Goal: Information Seeking & Learning: Learn about a topic

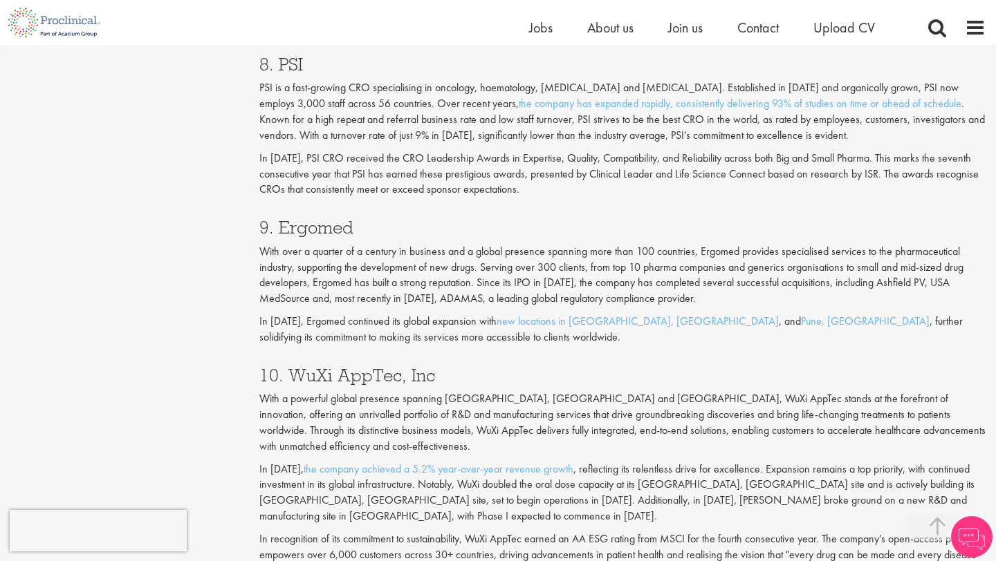
scroll to position [2927, 0]
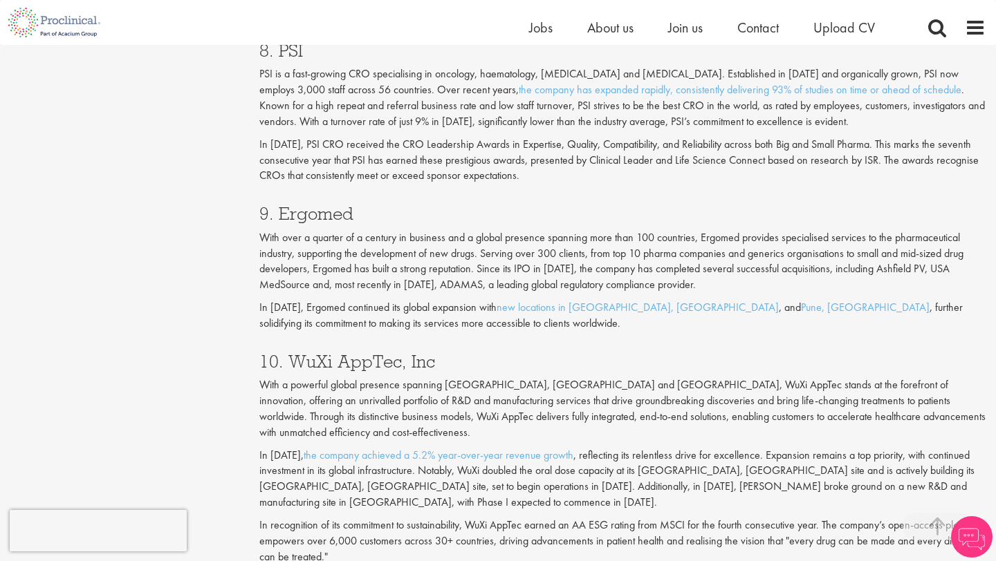
click at [407, 368] on h3 "10. WuXi AppTec, Inc" at bounding box center [622, 362] width 726 height 18
click at [408, 377] on div "10. WuXi AppTec, Inc With a powerful global presence spanning [GEOGRAPHIC_DATA]…" at bounding box center [622, 456] width 747 height 234
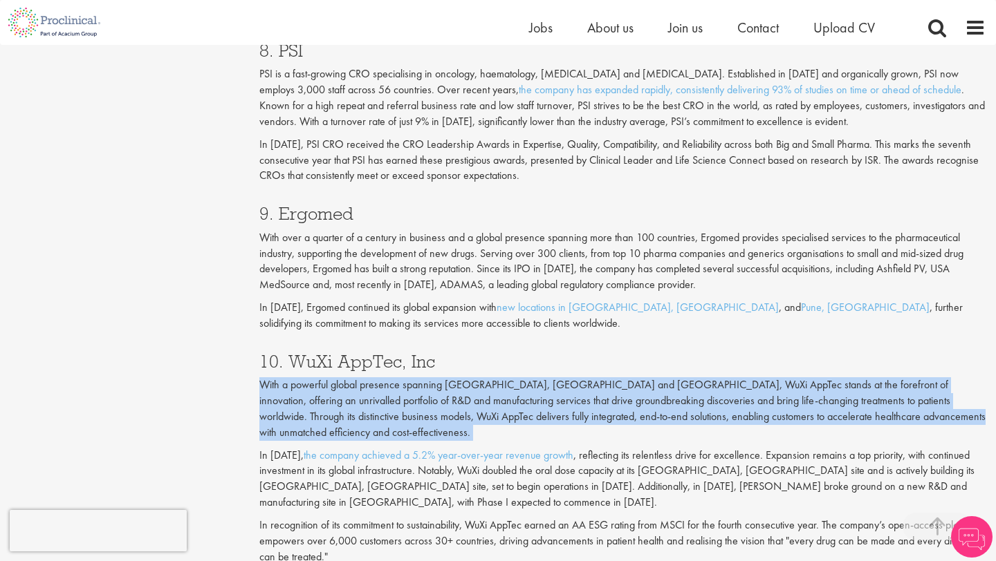
click at [408, 377] on div "10. WuXi AppTec, Inc With a powerful global presence spanning [GEOGRAPHIC_DATA]…" at bounding box center [622, 456] width 747 height 234
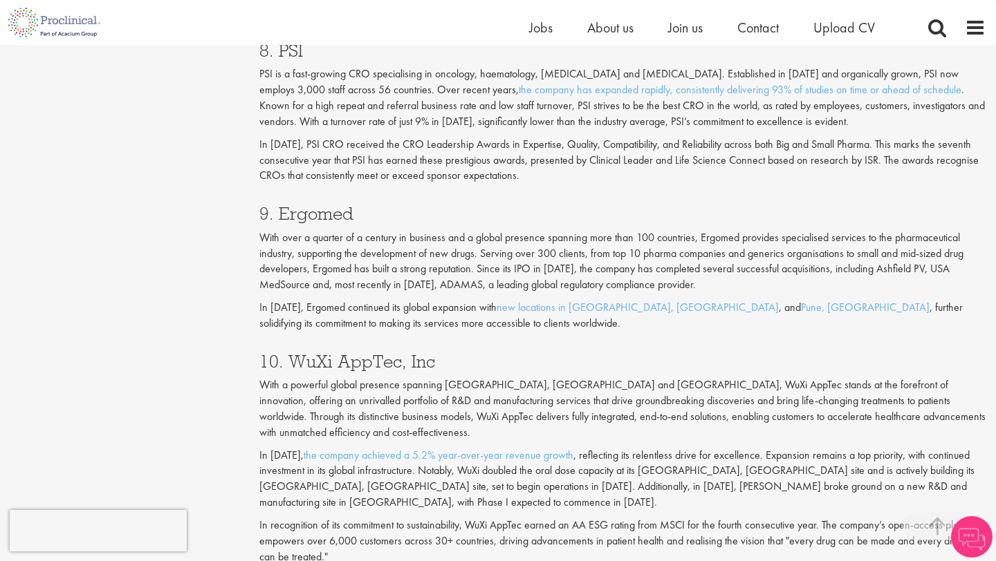
click at [418, 381] on p "With a powerful global presence spanning [GEOGRAPHIC_DATA], [GEOGRAPHIC_DATA] a…" at bounding box center [622, 409] width 726 height 63
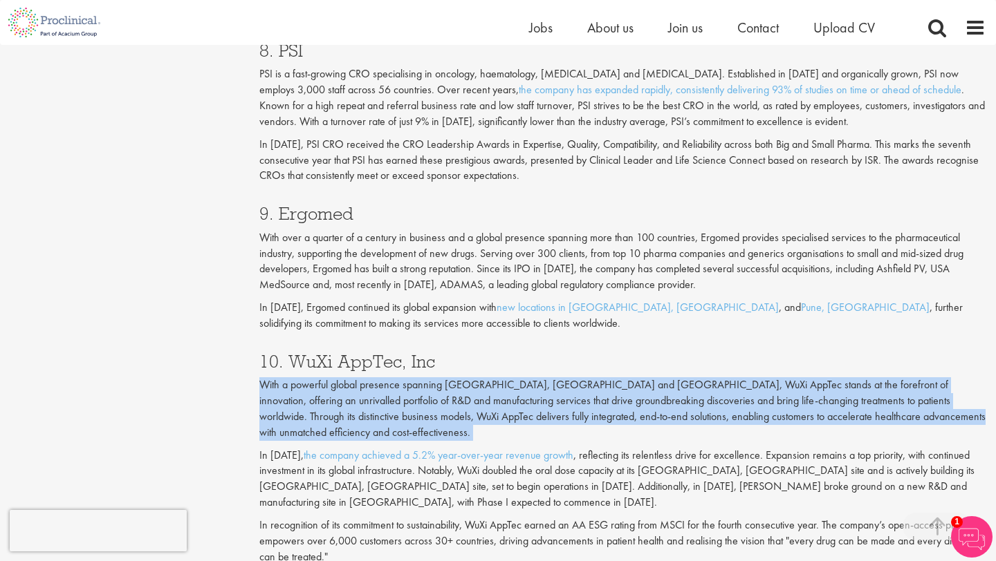
click at [418, 381] on p "With a powerful global presence spanning [GEOGRAPHIC_DATA], [GEOGRAPHIC_DATA] a…" at bounding box center [622, 409] width 726 height 63
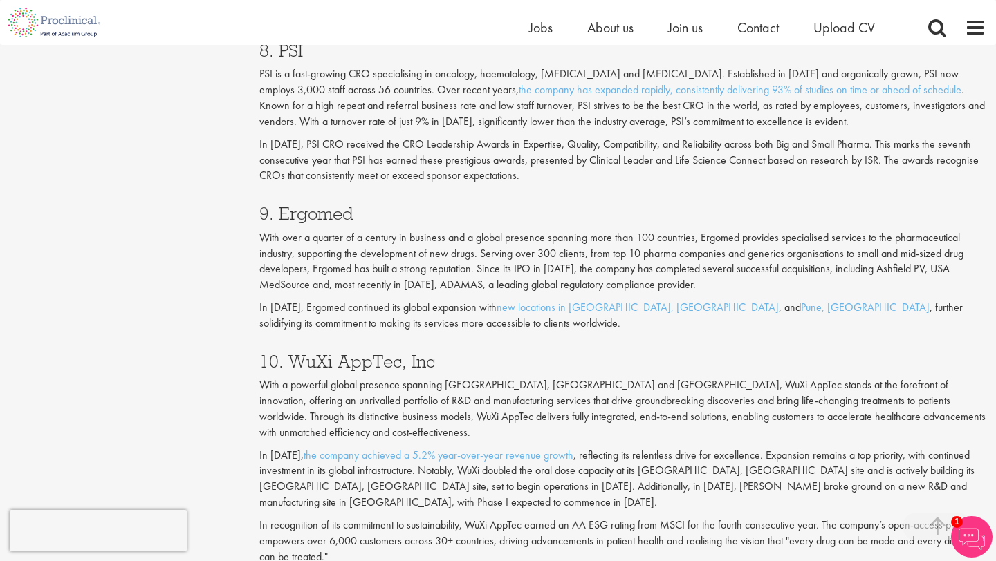
click at [413, 371] on h3 "10. WuXi AppTec, Inc" at bounding box center [622, 362] width 726 height 18
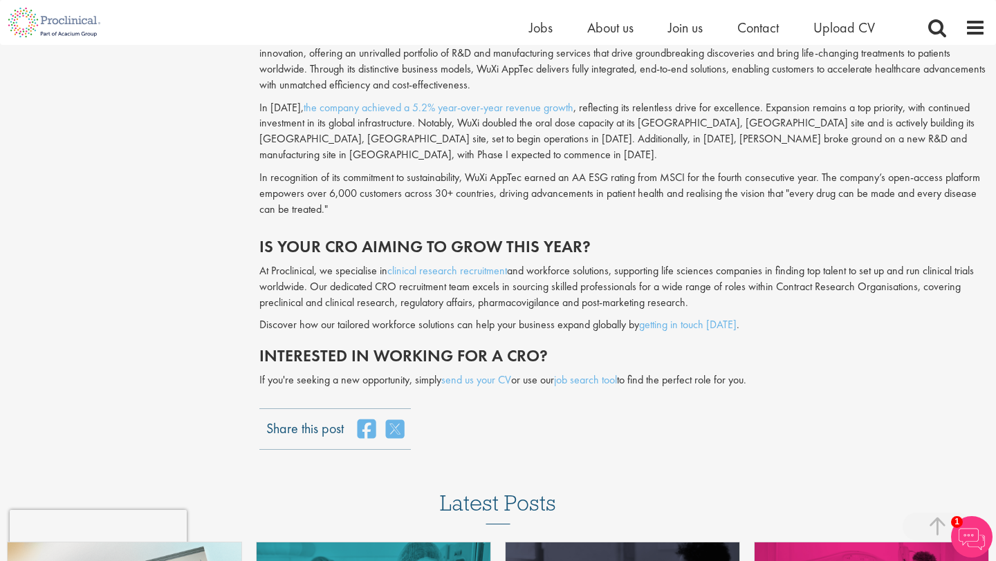
scroll to position [3282, 0]
